Goal: Information Seeking & Learning: Learn about a topic

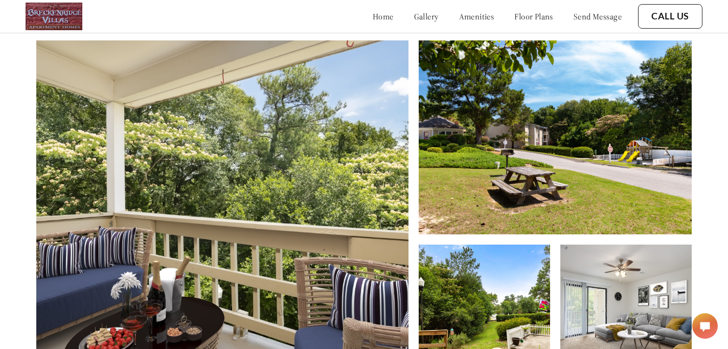
scroll to position [389, 0]
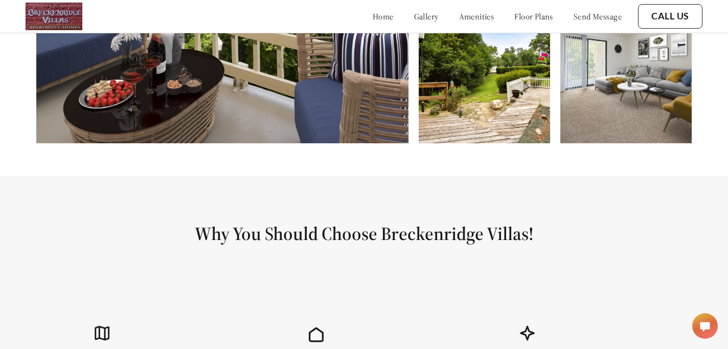
click at [521, 15] on link "floor plans" at bounding box center [533, 16] width 39 height 10
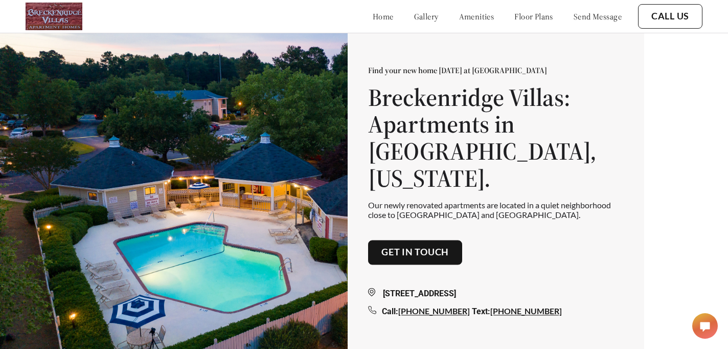
scroll to position [0, 1]
click at [523, 12] on link "floor plans" at bounding box center [533, 16] width 39 height 10
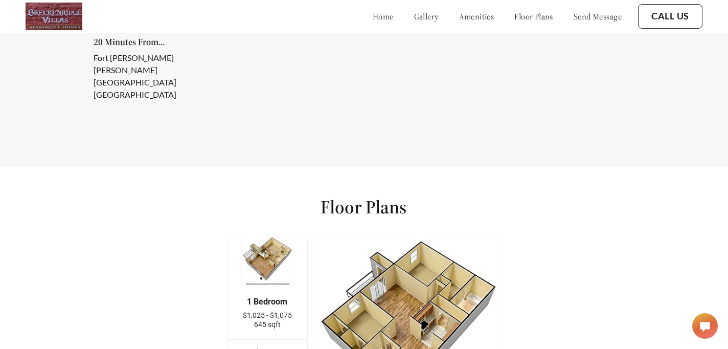
scroll to position [1294, 1]
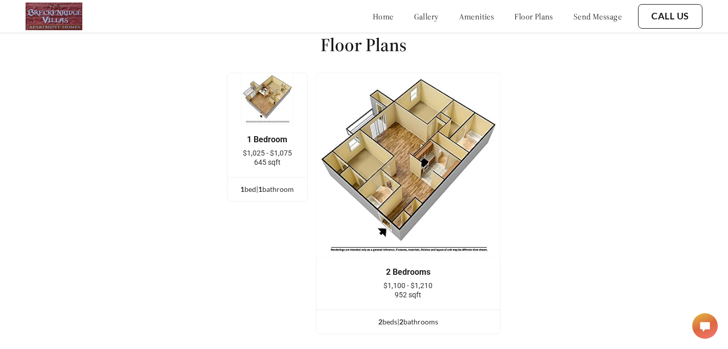
click at [260, 106] on img at bounding box center [267, 99] width 52 height 52
click at [269, 135] on div "1 Bedroom" at bounding box center [267, 139] width 49 height 9
click at [269, 189] on div "1 bed | 1 bathroom" at bounding box center [267, 189] width 80 height 11
click at [255, 184] on div "1 bed | 1 bathroom" at bounding box center [267, 189] width 80 height 11
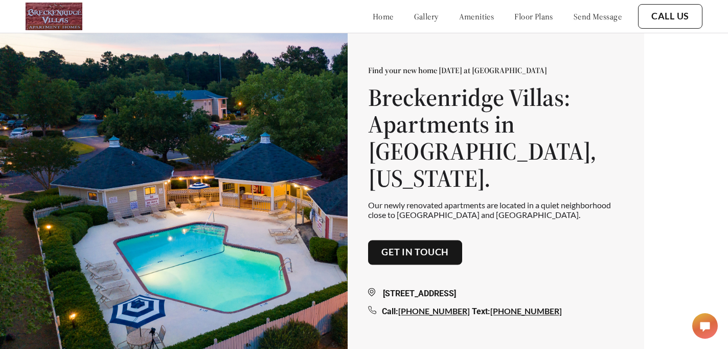
scroll to position [0, 1]
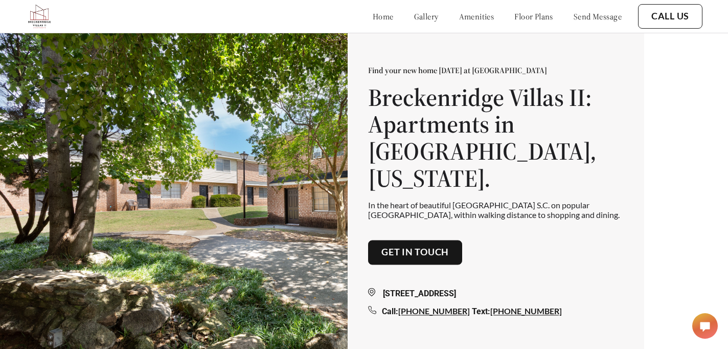
click at [537, 14] on link "floor plans" at bounding box center [533, 16] width 39 height 10
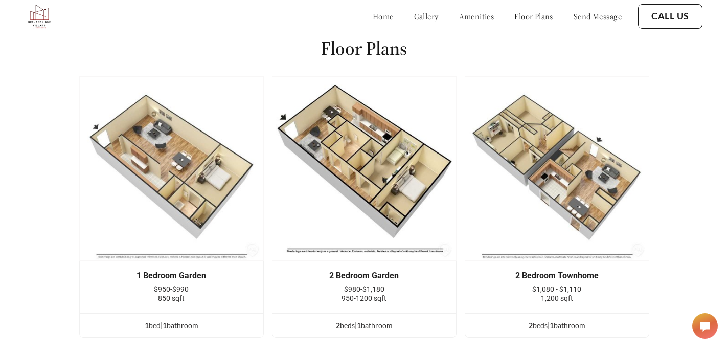
scroll to position [1263, 0]
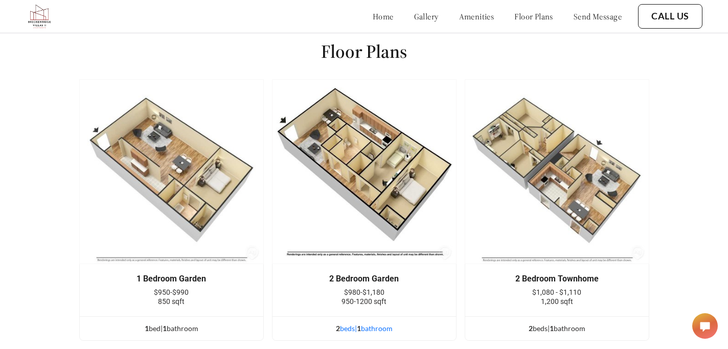
click at [376, 323] on div "2 bed s | 1 bathroom" at bounding box center [364, 328] width 184 height 11
click at [366, 274] on div "2 Bedroom Garden" at bounding box center [364, 278] width 153 height 9
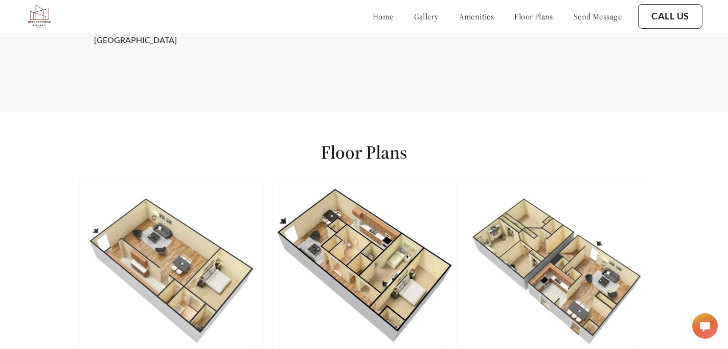
scroll to position [1161, 0]
